Goal: Transaction & Acquisition: Purchase product/service

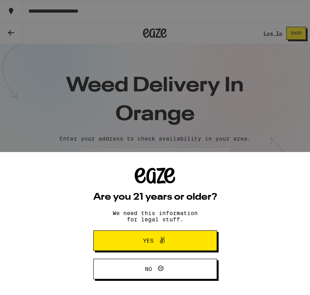
click at [182, 238] on span "Yes" at bounding box center [155, 240] width 60 height 10
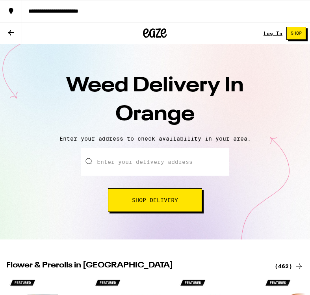
click at [175, 162] on input "Enter your delivery address" at bounding box center [155, 162] width 148 height 28
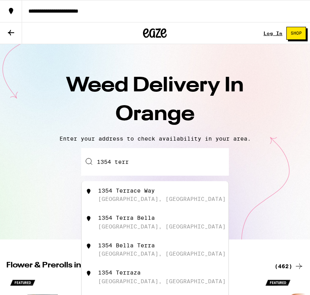
click at [156, 195] on div "[STREET_ADDRESS]" at bounding box center [168, 194] width 140 height 15
type input "[STREET_ADDRESS]"
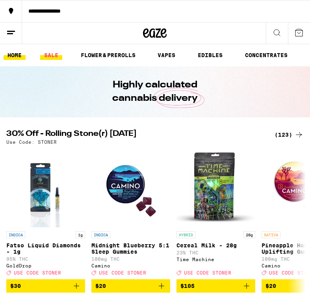
click at [51, 56] on link "SALE" at bounding box center [51, 54] width 22 height 9
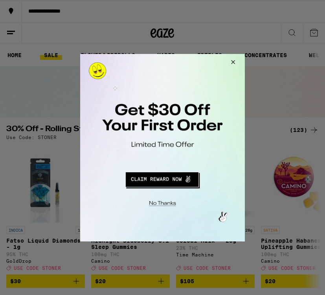
click at [162, 203] on button "Close Modal" at bounding box center [161, 202] width 160 height 12
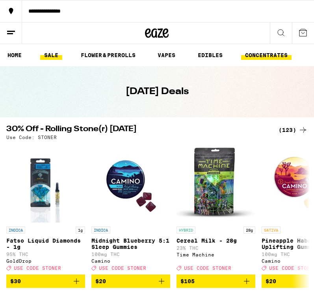
click at [253, 55] on link "CONCENTRATES" at bounding box center [266, 54] width 50 height 9
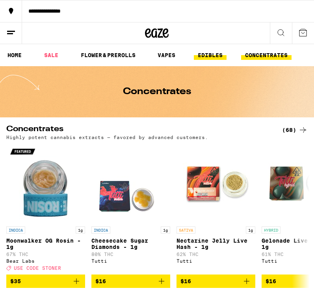
click at [207, 57] on link "EDIBLES" at bounding box center [210, 54] width 33 height 9
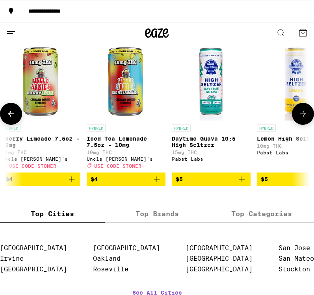
scroll to position [0, 93]
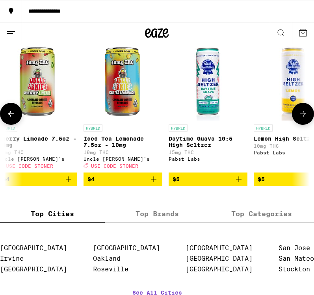
click at [191, 148] on p "Daytime Guava 10:5 High Seltzer" at bounding box center [207, 141] width 79 height 13
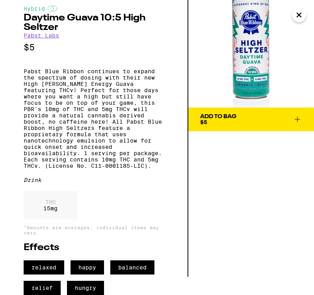
scroll to position [33, 0]
click at [297, 116] on icon at bounding box center [297, 119] width 6 height 6
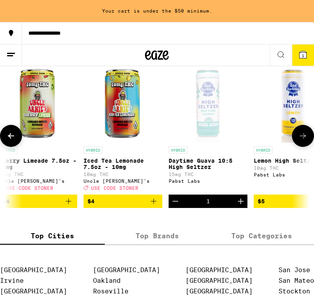
click at [240, 204] on icon "Increment" at bounding box center [241, 201] width 6 height 6
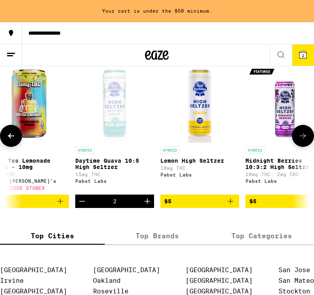
scroll to position [0, 162]
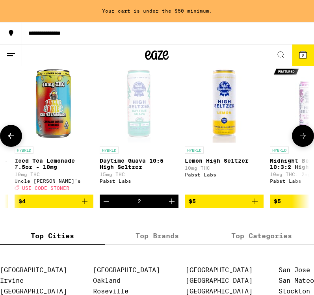
click at [105, 206] on icon "Decrement" at bounding box center [105, 200] width 9 height 9
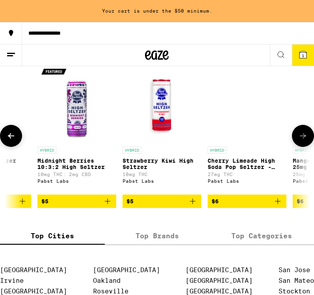
scroll to position [0, 395]
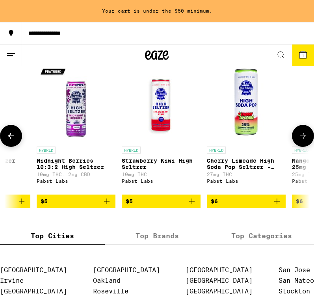
click at [278, 206] on icon "Add to bag" at bounding box center [276, 200] width 9 height 9
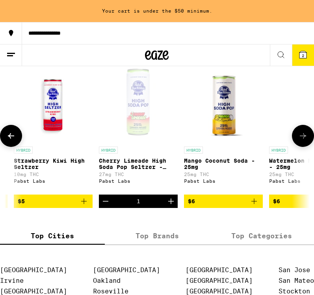
scroll to position [0, 506]
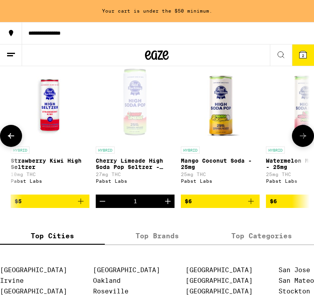
click at [251, 206] on icon "Add to bag" at bounding box center [250, 200] width 9 height 9
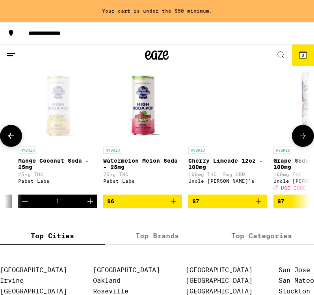
scroll to position [0, 668]
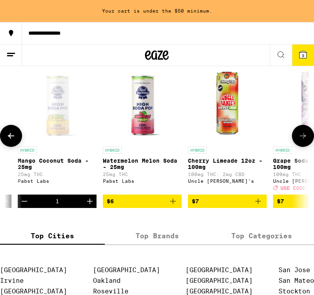
click at [176, 206] on icon "Add to bag" at bounding box center [172, 200] width 9 height 9
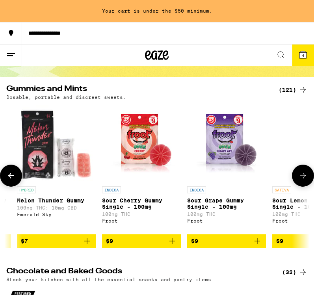
scroll to position [0, 161]
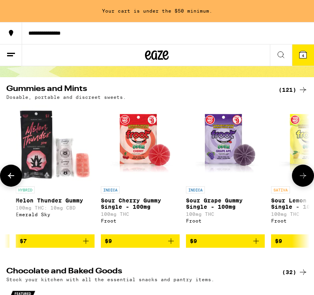
click at [124, 205] on p "Sour Cherry Gummy Single - 100mg" at bounding box center [140, 203] width 79 height 13
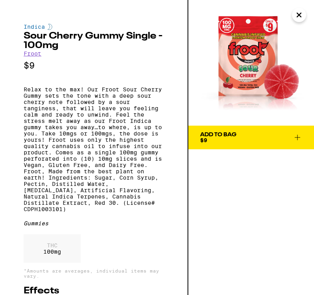
click at [297, 136] on icon at bounding box center [296, 137] width 9 height 9
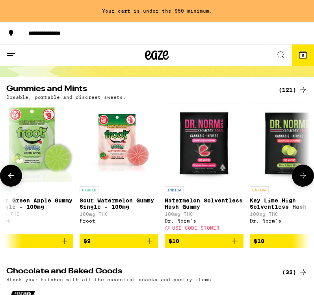
scroll to position [0, 609]
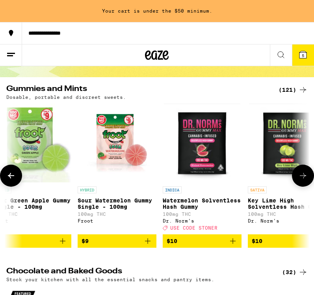
click at [183, 206] on p "Watermelon Solventless Hash Gummy" at bounding box center [201, 203] width 79 height 13
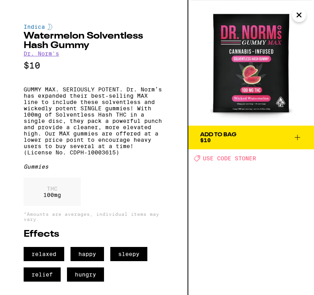
scroll to position [5, 0]
click at [295, 135] on icon at bounding box center [297, 138] width 6 height 6
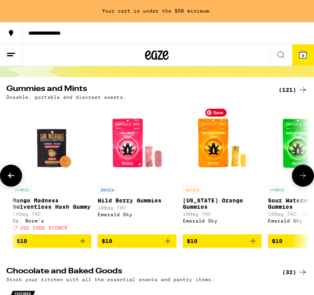
scroll to position [0, 928]
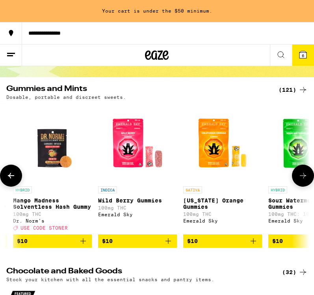
click at [39, 203] on p "Mango Madness Solventless Hash Gummy" at bounding box center [52, 203] width 79 height 13
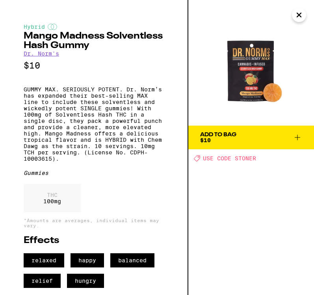
scroll to position [12, 0]
click at [299, 15] on icon "Close" at bounding box center [299, 15] width 4 height 4
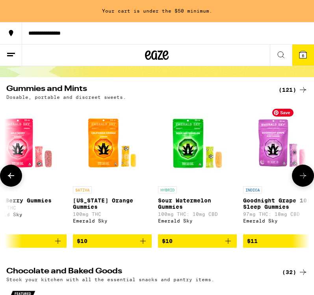
scroll to position [0, 1039]
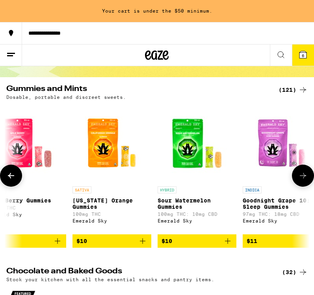
click at [181, 208] on p "Sour Watermelon Gummies" at bounding box center [196, 203] width 79 height 13
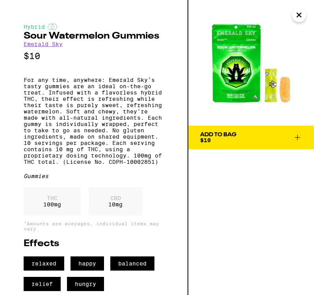
click at [296, 137] on icon at bounding box center [296, 137] width 9 height 9
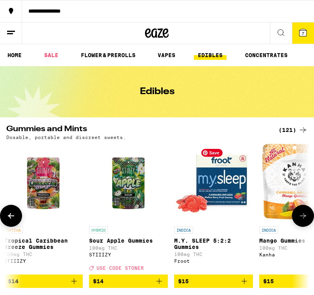
scroll to position [0, 2382]
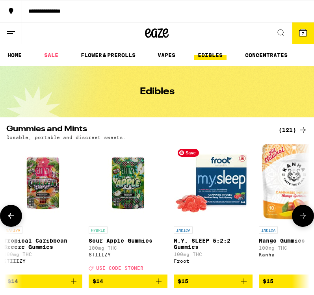
click at [212, 190] on img "Open page for M.Y. SLEEP 5:2:2 Gummies from Froot" at bounding box center [212, 183] width 79 height 79
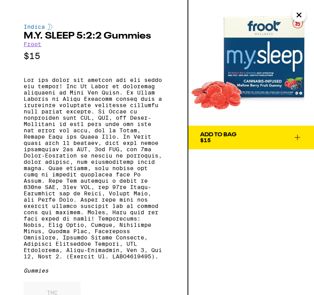
click at [297, 136] on icon at bounding box center [296, 137] width 9 height 9
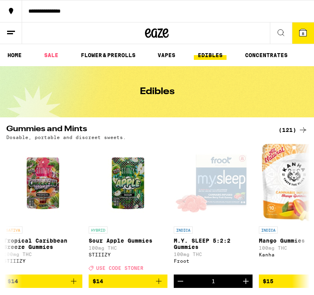
click at [303, 30] on icon at bounding box center [302, 32] width 7 height 7
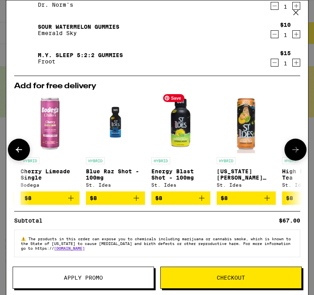
scroll to position [0, 324]
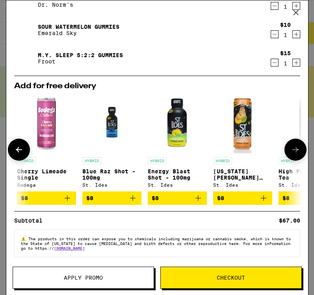
click at [197, 197] on icon "Add to bag" at bounding box center [197, 197] width 9 height 9
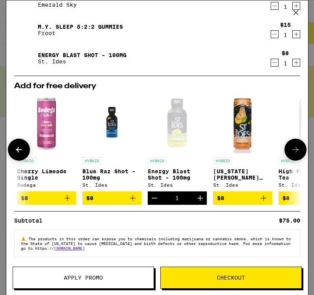
scroll to position [209, 0]
click at [236, 277] on span "Checkout" at bounding box center [230, 278] width 28 height 6
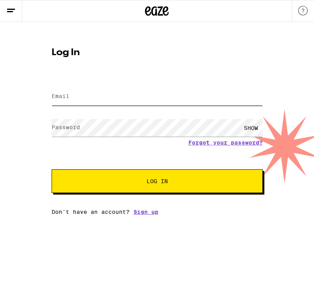
type input "[EMAIL_ADDRESS][DOMAIN_NAME]"
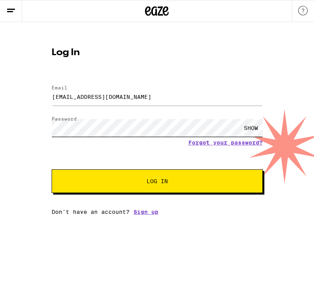
click at [157, 182] on button "Log In" at bounding box center [157, 181] width 211 height 24
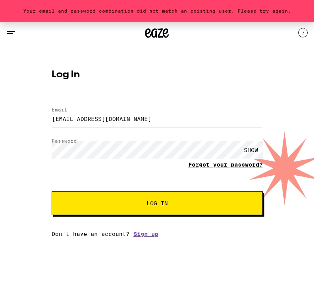
click at [240, 166] on link "Forgot your password?" at bounding box center [225, 164] width 74 height 6
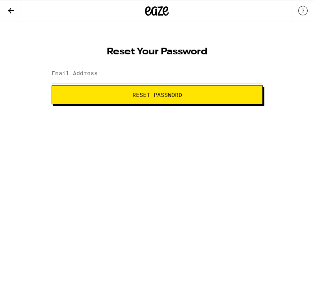
click at [100, 74] on input "Email Address" at bounding box center [157, 74] width 211 height 18
type input "[EMAIL_ADDRESS][DOMAIN_NAME]"
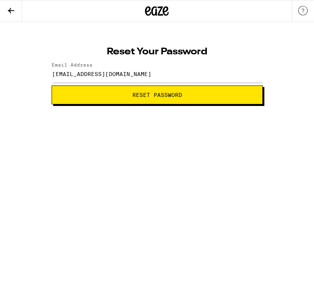
click at [115, 94] on span "Reset Password" at bounding box center [156, 95] width 197 height 6
